Goal: Task Accomplishment & Management: Manage account settings

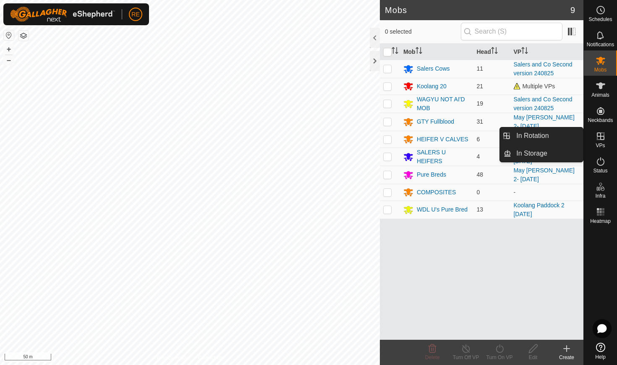
click at [600, 142] on es-virtualpaddocks-svg-icon at bounding box center [600, 135] width 15 height 13
click at [600, 136] on icon at bounding box center [601, 136] width 8 height 8
click at [549, 135] on link "In Rotation" at bounding box center [548, 135] width 72 height 17
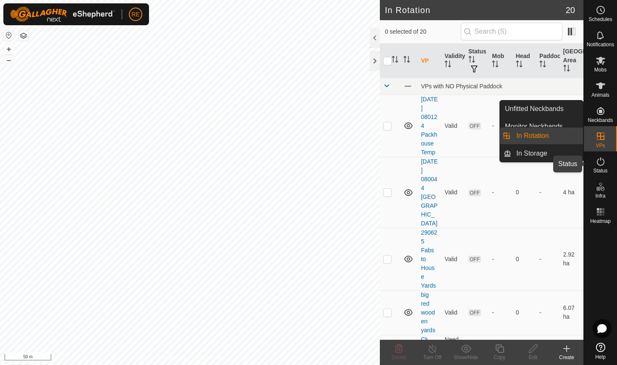
click at [601, 162] on icon at bounding box center [601, 161] width 10 height 10
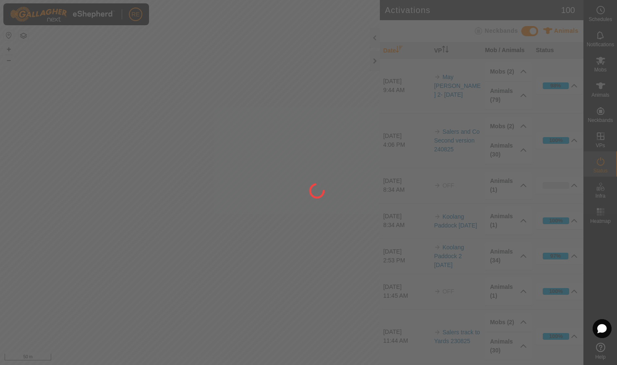
click at [601, 162] on icon at bounding box center [601, 161] width 10 height 10
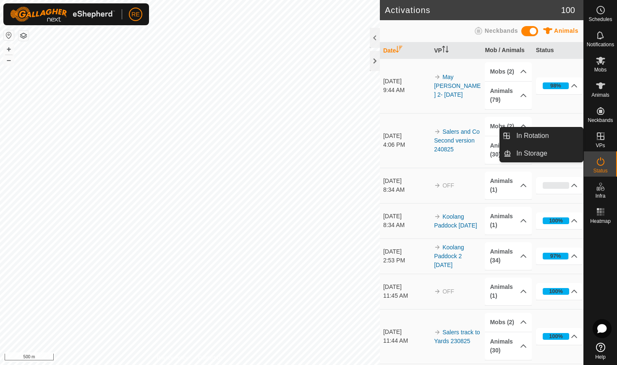
click at [600, 138] on icon at bounding box center [601, 136] width 10 height 10
click at [600, 136] on icon at bounding box center [601, 136] width 8 height 8
click at [547, 136] on link "In Rotation" at bounding box center [548, 135] width 72 height 17
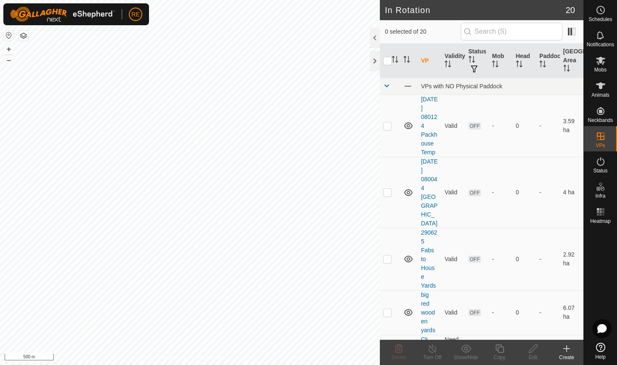
click at [565, 350] on icon at bounding box center [567, 348] width 10 height 10
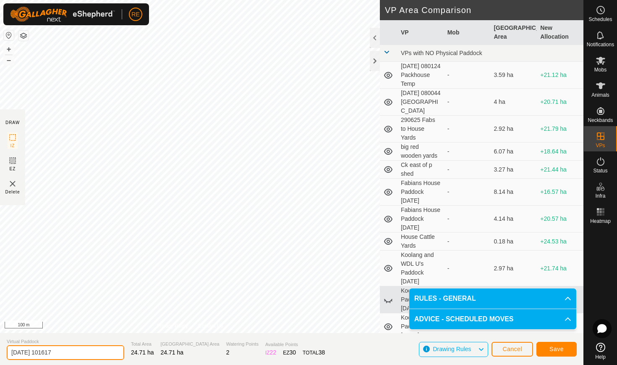
drag, startPoint x: 67, startPoint y: 352, endPoint x: 6, endPoint y: 352, distance: 60.5
click at [6, 352] on section "Virtual Paddock 2025-08-25 101617 Total Area 24.71 ha Grazing Area 24.71 ha Wat…" at bounding box center [292, 349] width 584 height 32
type input "Temp Yards to Shimonas 250825"
click at [554, 349] on span "Save" at bounding box center [557, 348] width 14 height 7
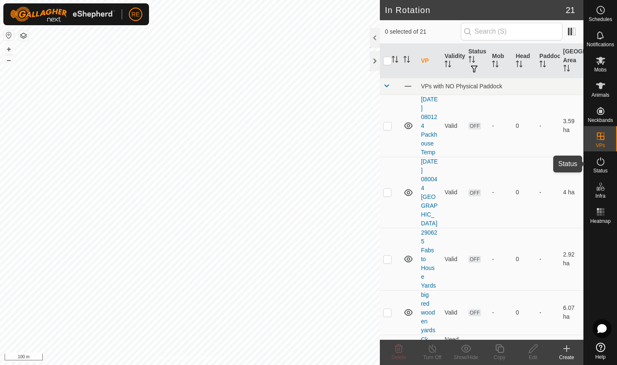
click at [601, 163] on icon at bounding box center [601, 161] width 10 height 10
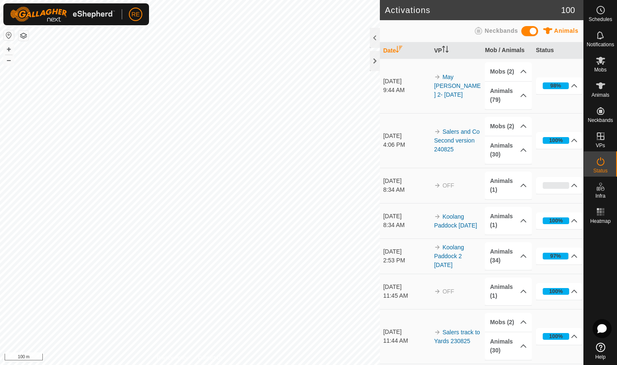
click at [449, 89] on td "May [PERSON_NAME] 2- [DATE]" at bounding box center [456, 85] width 51 height 55
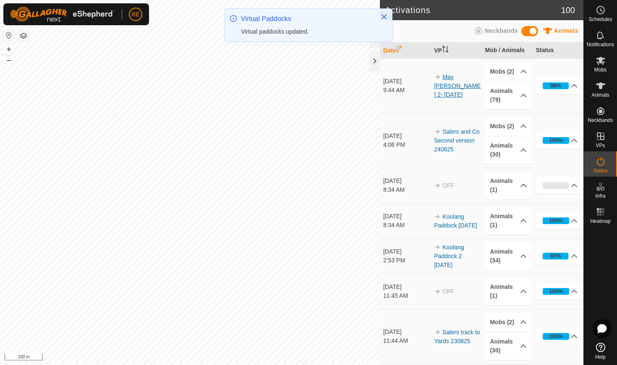
click at [447, 87] on link "May [PERSON_NAME] 2- [DATE]" at bounding box center [457, 85] width 47 height 24
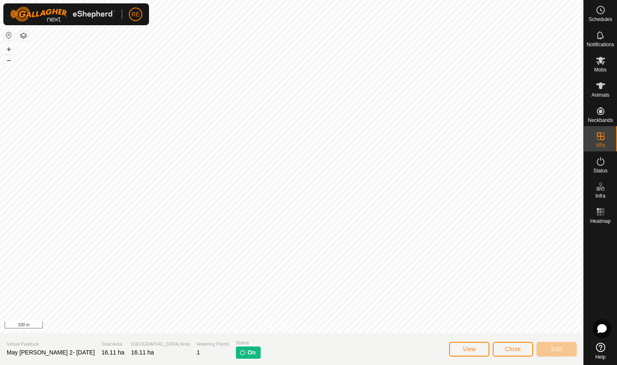
click at [248, 354] on span "On" at bounding box center [252, 352] width 8 height 9
click at [239, 352] on img at bounding box center [242, 352] width 7 height 7
click at [602, 163] on icon at bounding box center [601, 161] width 10 height 10
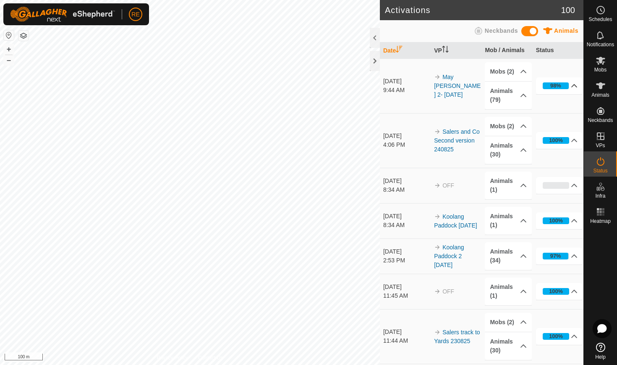
click at [576, 84] on p-accordion-header "98%" at bounding box center [559, 85] width 47 height 17
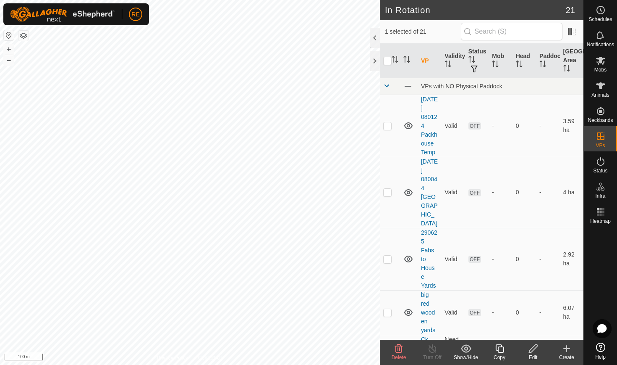
checkbox input "false"
click at [602, 60] on icon at bounding box center [600, 61] width 9 height 8
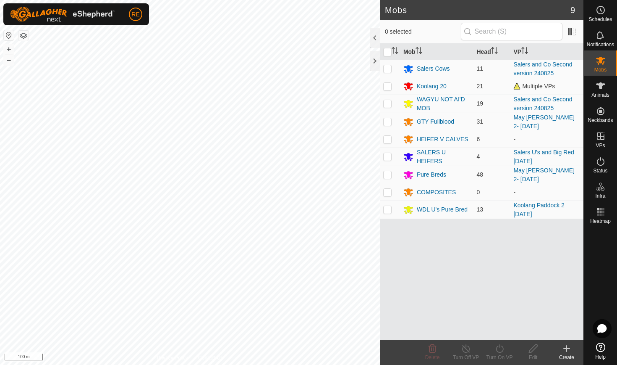
click at [602, 60] on icon at bounding box center [600, 61] width 9 height 8
click at [389, 123] on p-checkbox at bounding box center [387, 121] width 8 height 7
checkbox input "true"
click at [388, 175] on p-checkbox at bounding box center [387, 174] width 8 height 7
checkbox input "true"
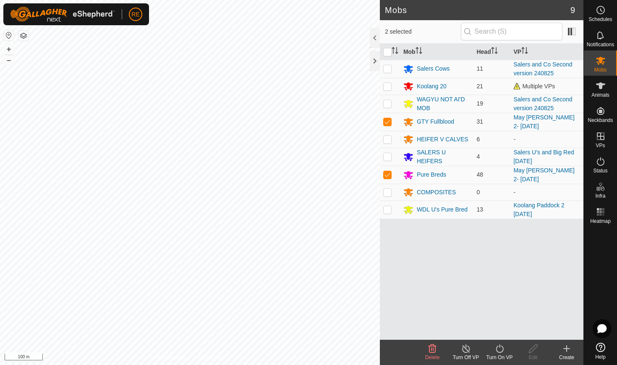
click at [501, 348] on icon at bounding box center [500, 348] width 10 height 10
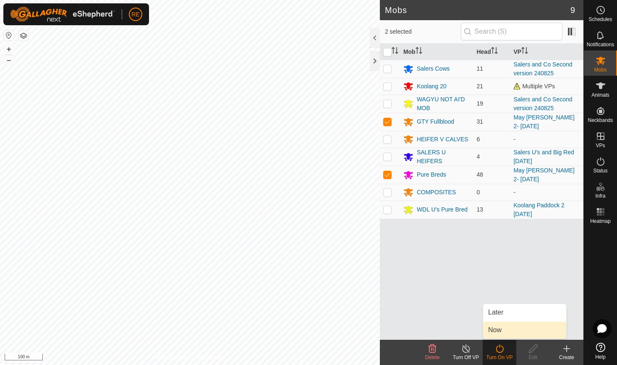
click at [493, 328] on link "Now" at bounding box center [524, 329] width 83 height 17
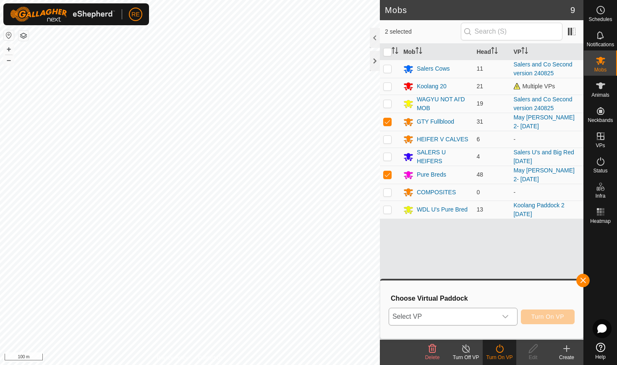
click at [505, 315] on icon "dropdown trigger" at bounding box center [505, 316] width 7 height 7
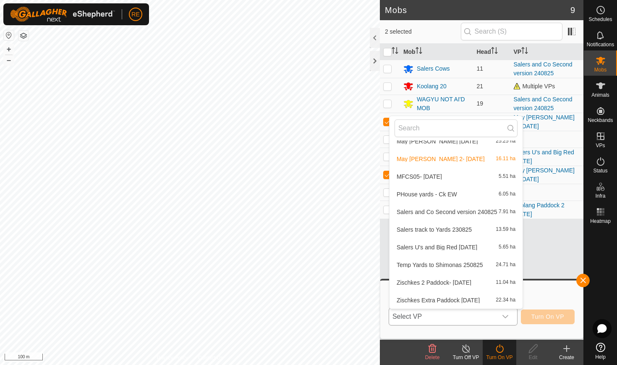
scroll to position [221, 0]
click at [455, 265] on li "Temp Yards to Shimonas 250825 24.71 ha" at bounding box center [456, 264] width 133 height 17
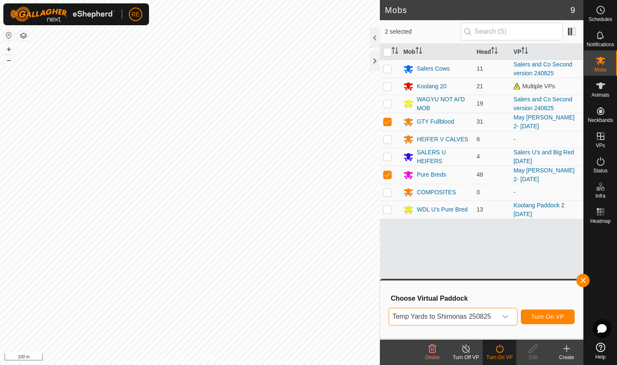
click at [546, 317] on span "Turn On VP" at bounding box center [548, 316] width 33 height 7
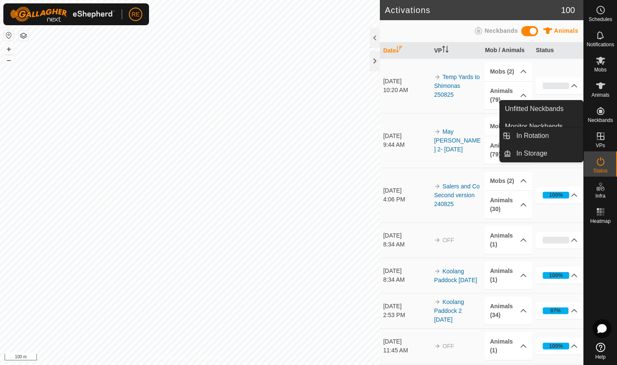
click at [603, 133] on icon at bounding box center [601, 136] width 10 height 10
click at [603, 138] on icon at bounding box center [601, 136] width 10 height 10
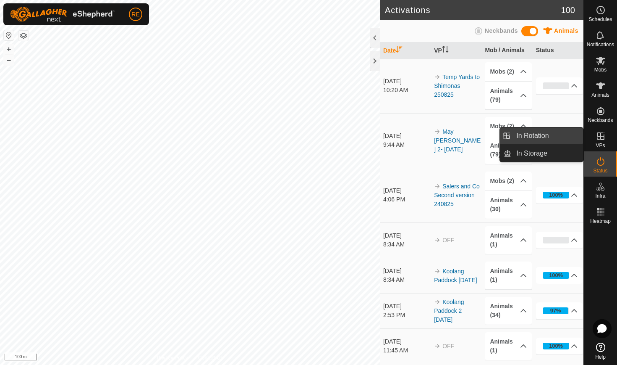
click at [543, 136] on link "In Rotation" at bounding box center [548, 135] width 72 height 17
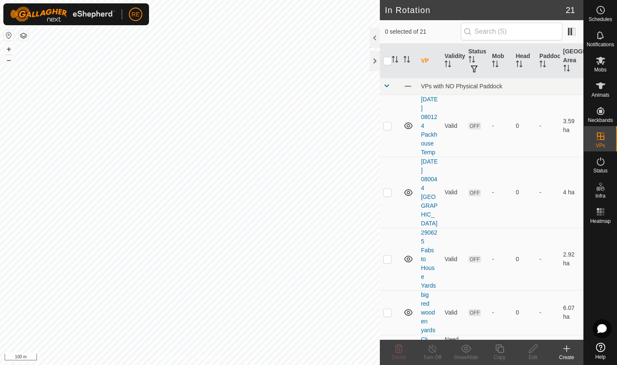
click at [569, 347] on icon at bounding box center [567, 348] width 10 height 10
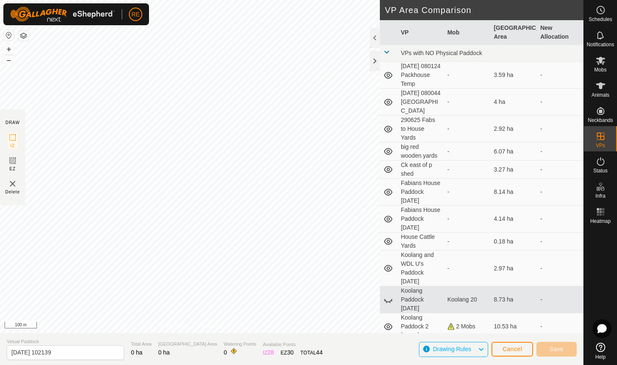
click at [506, 346] on span "Cancel" at bounding box center [513, 348] width 20 height 7
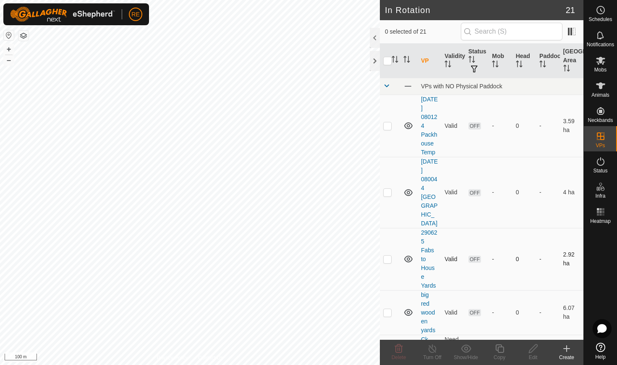
checkbox input "true"
click at [533, 349] on icon at bounding box center [533, 348] width 10 height 10
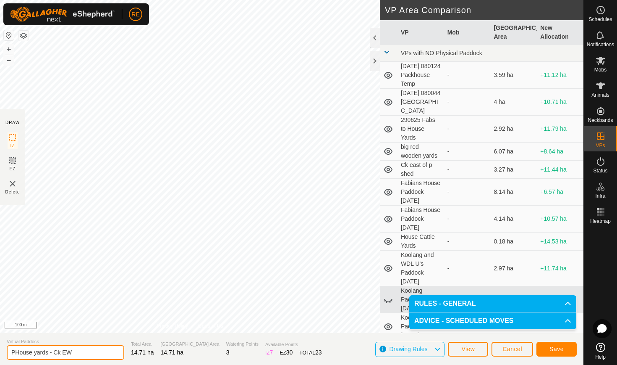
click at [79, 353] on input "PHouse yards - Ck EW" at bounding box center [66, 352] width 118 height 15
type input "PHouse yards - Ck EW 250825"
click at [553, 348] on span "Save" at bounding box center [557, 348] width 14 height 7
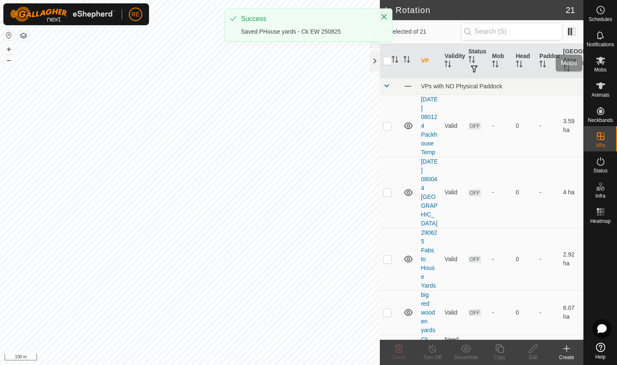
click at [601, 63] on icon at bounding box center [601, 60] width 10 height 10
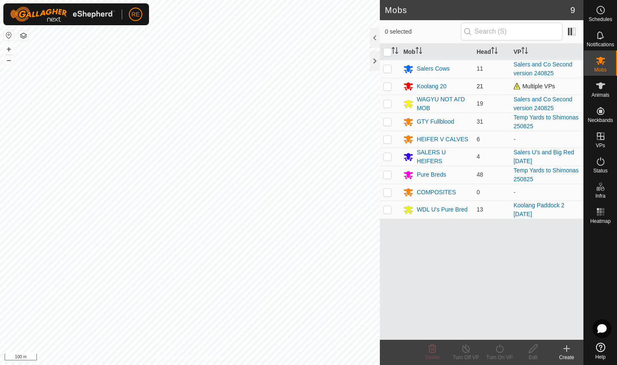
click at [389, 87] on p-checkbox at bounding box center [387, 86] width 8 height 7
checkbox input "true"
click at [388, 210] on p-checkbox at bounding box center [387, 209] width 8 height 7
checkbox input "true"
click at [501, 347] on icon at bounding box center [500, 348] width 10 height 10
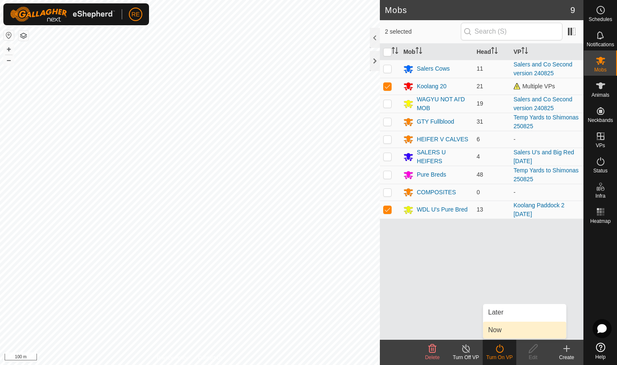
click at [495, 331] on link "Now" at bounding box center [524, 329] width 83 height 17
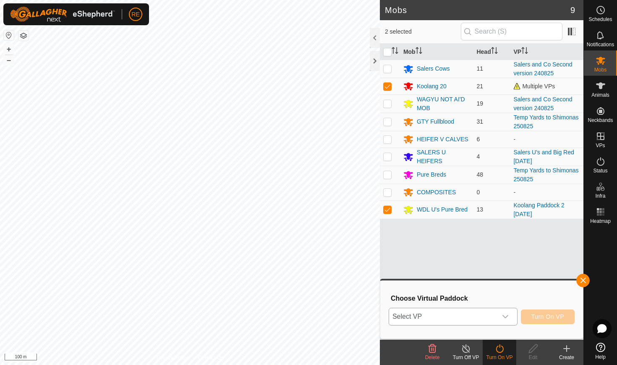
click at [506, 317] on icon "dropdown trigger" at bounding box center [506, 316] width 6 height 3
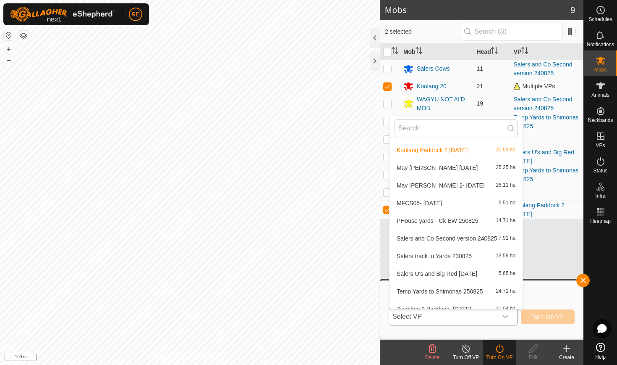
scroll to position [195, 0]
click at [438, 219] on li "PHouse yards - Ck EW 250825 14.71 ha" at bounding box center [456, 220] width 133 height 17
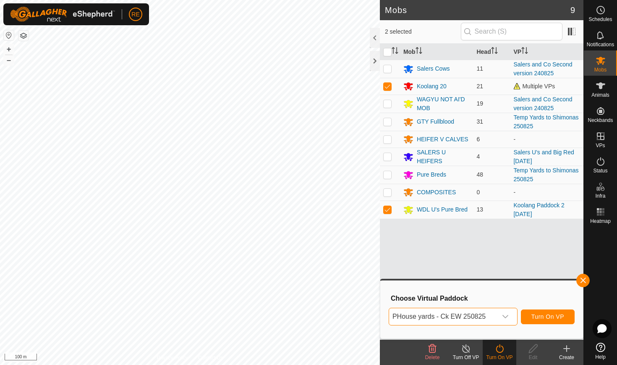
click at [539, 317] on span "Turn On VP" at bounding box center [548, 316] width 33 height 7
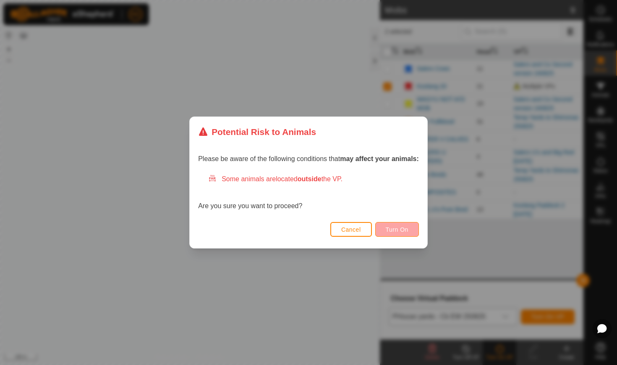
click at [402, 228] on span "Turn On" at bounding box center [397, 229] width 23 height 7
